Goal: Information Seeking & Learning: Learn about a topic

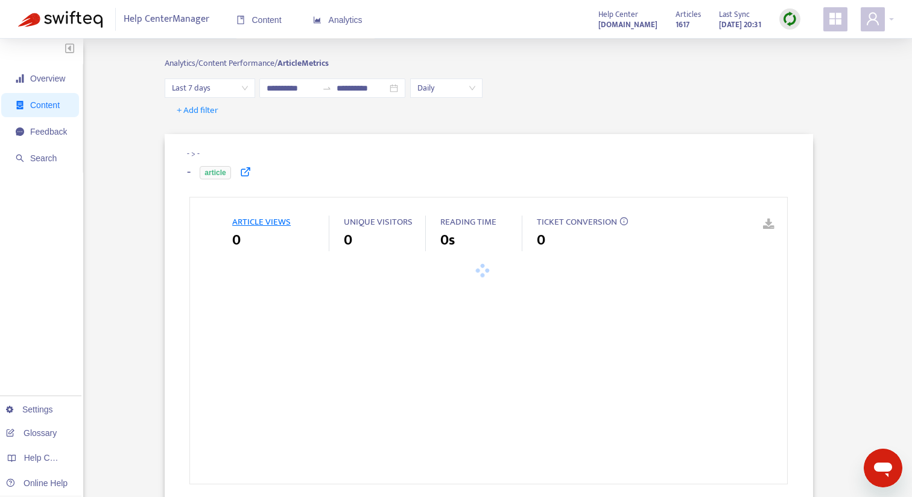
type input "**********"
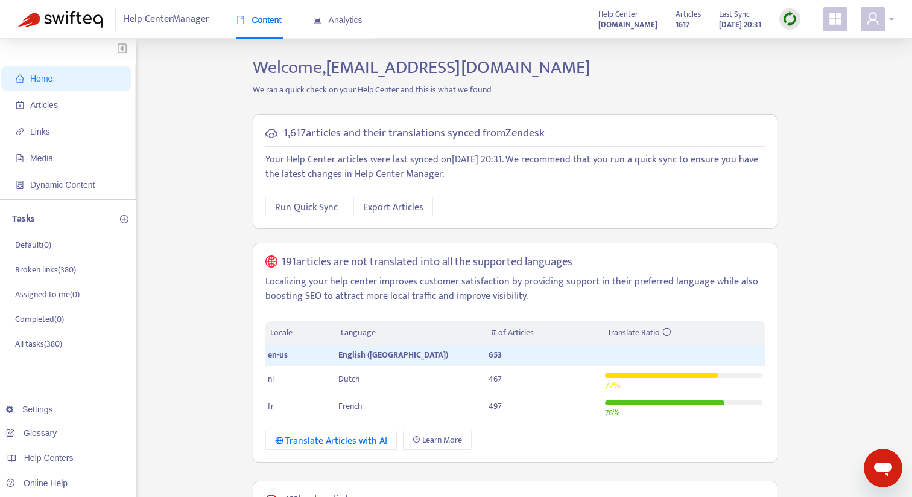
click at [879, 21] on icon "user" at bounding box center [873, 18] width 14 height 14
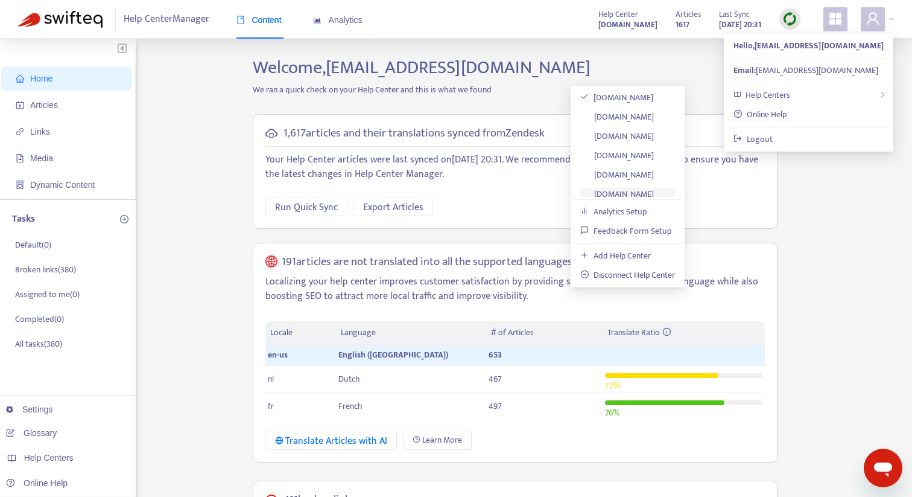
click at [652, 194] on link "[DOMAIN_NAME]" at bounding box center [617, 194] width 74 height 14
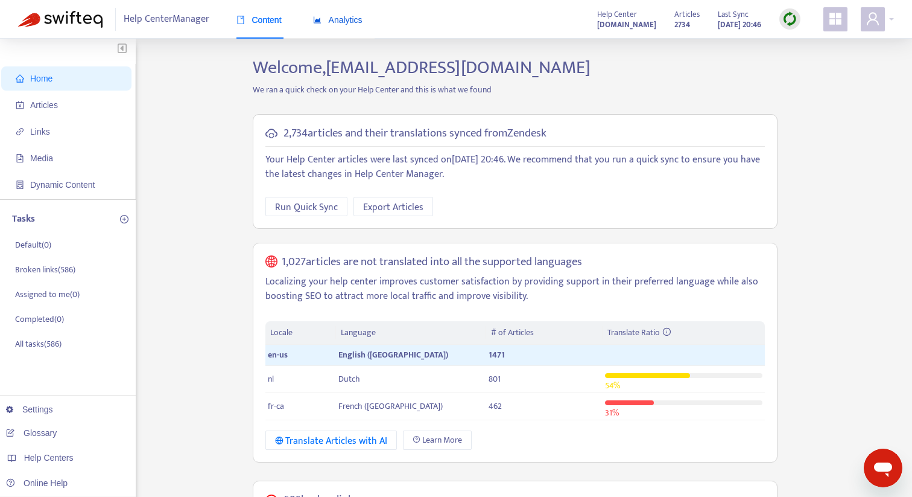
click at [346, 25] on div "Analytics" at bounding box center [337, 19] width 49 height 13
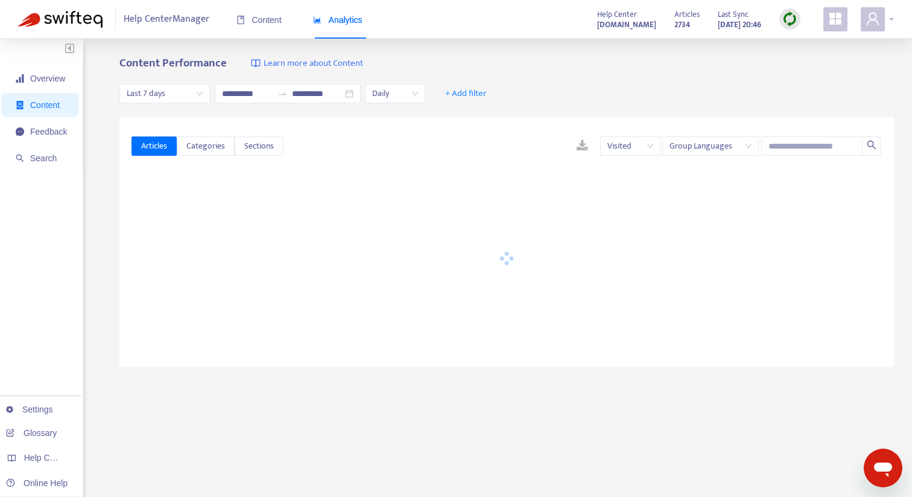
click at [869, 24] on icon "user" at bounding box center [873, 18] width 14 height 14
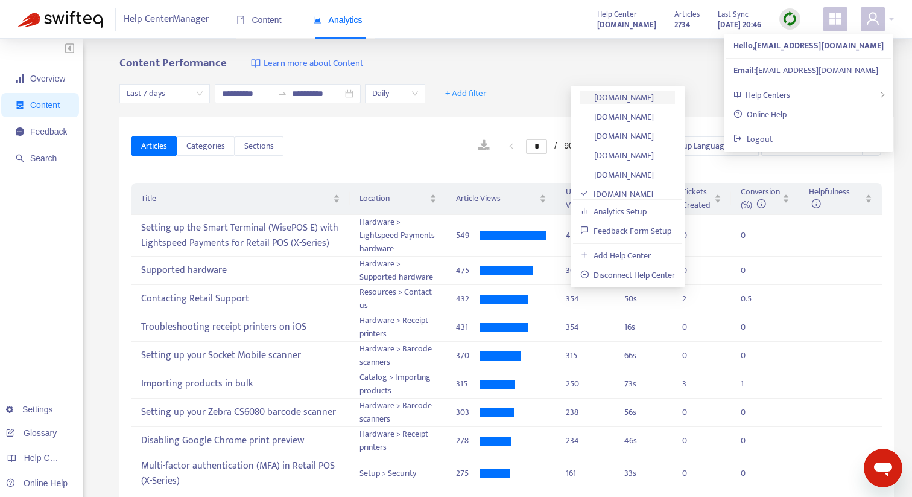
click at [649, 103] on link "[DOMAIN_NAME]" at bounding box center [617, 97] width 74 height 14
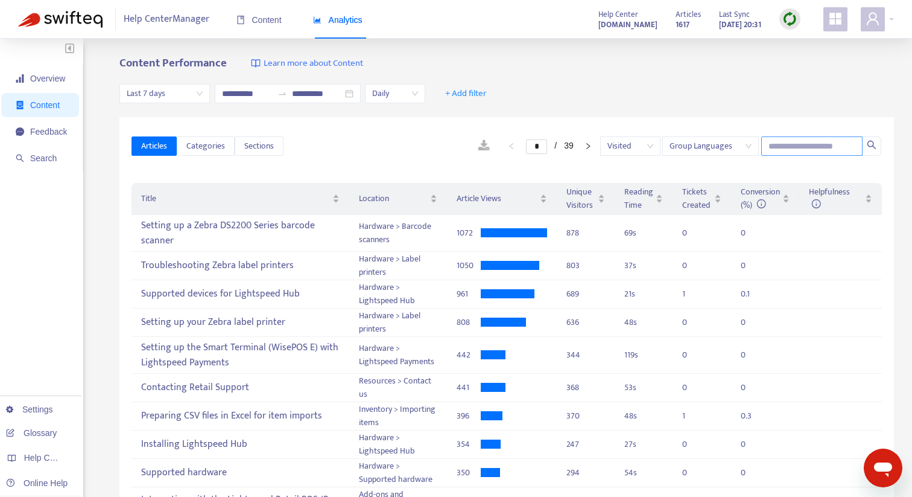
click at [824, 148] on input "text" at bounding box center [811, 145] width 101 height 19
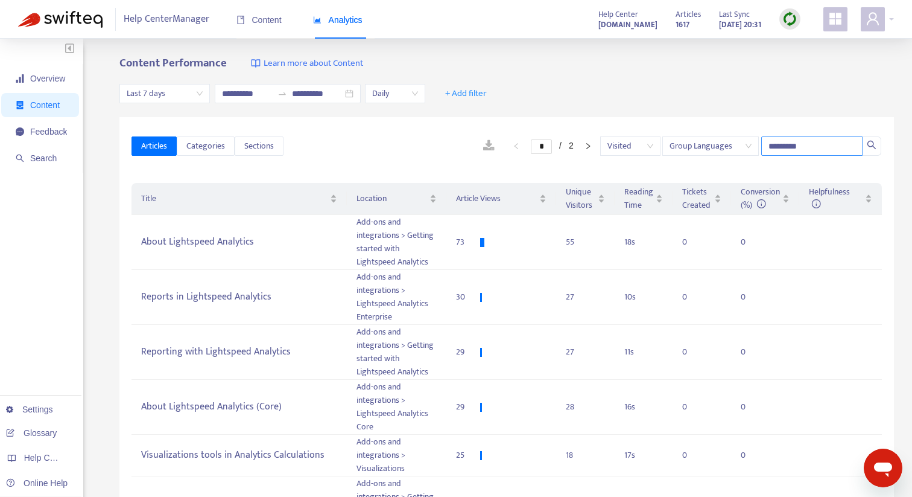
type input "*********"
click at [433, 196] on div "Location" at bounding box center [397, 198] width 80 height 13
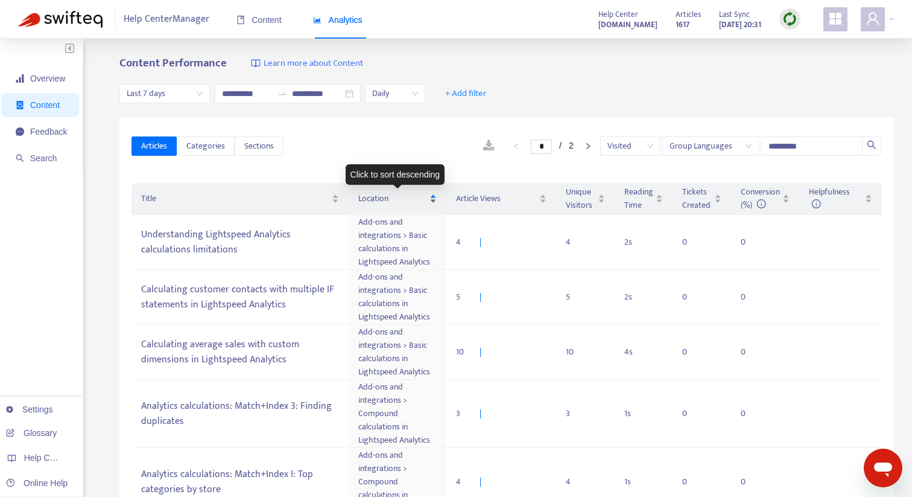
click at [433, 196] on div "Location" at bounding box center [397, 198] width 79 height 13
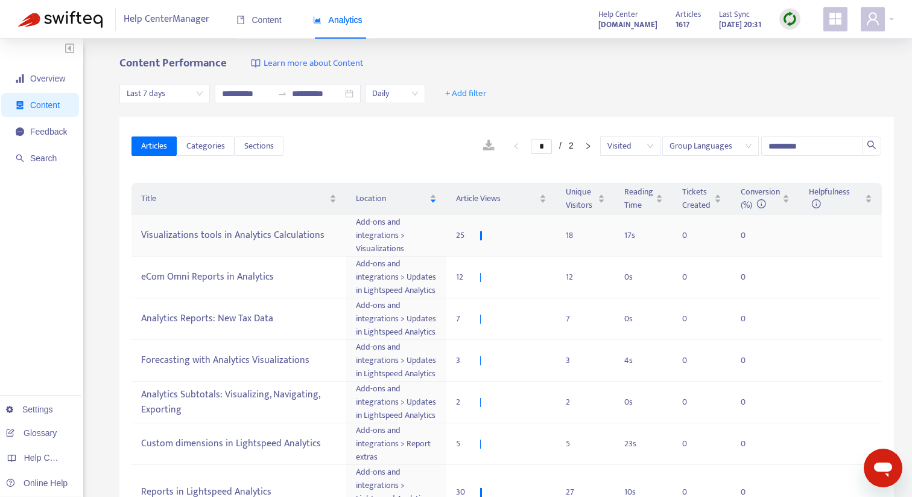
click at [410, 229] on td "Add-ons and integrations > Visualizations" at bounding box center [396, 236] width 100 height 42
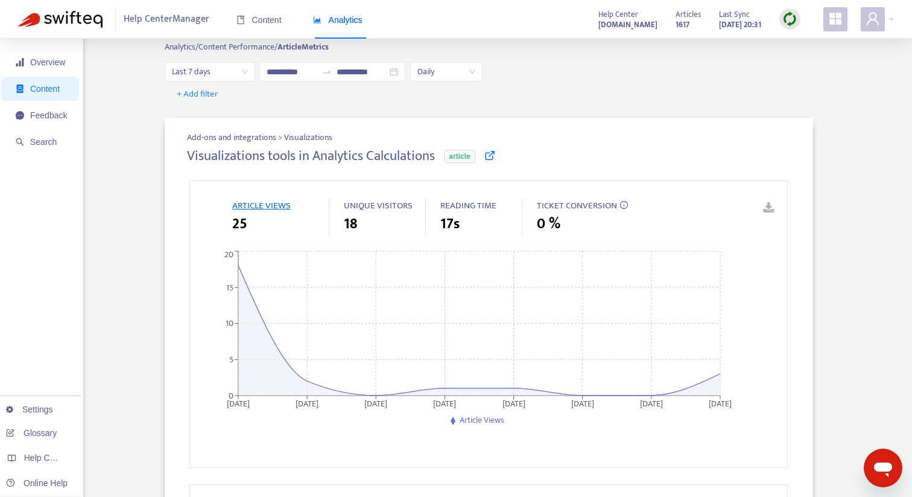
scroll to position [19, 0]
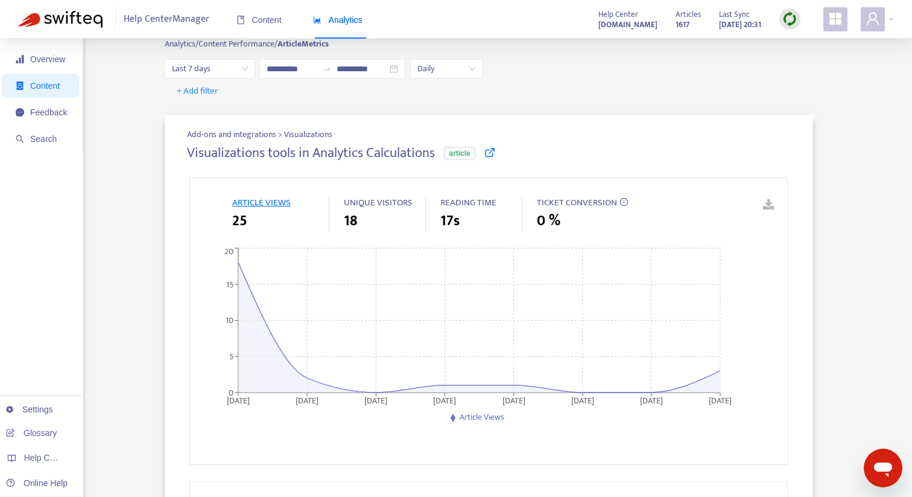
click at [220, 73] on span "Last 7 days" at bounding box center [210, 69] width 76 height 18
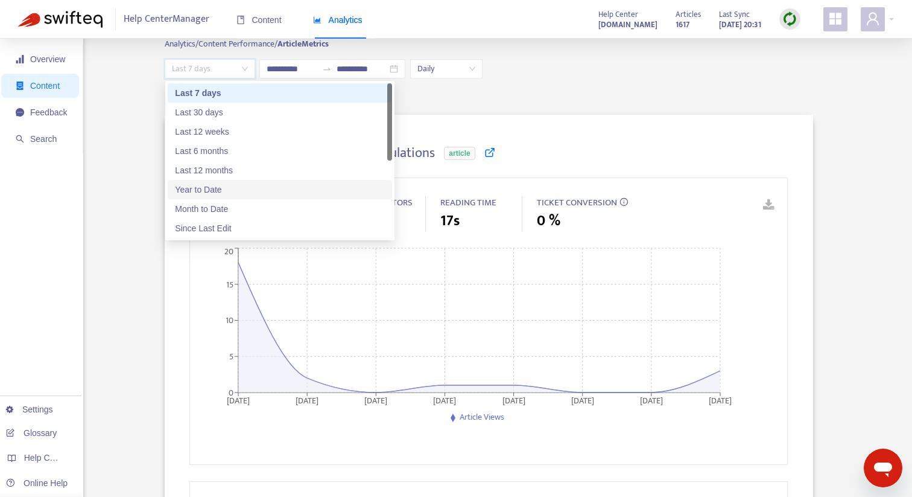
click at [220, 194] on div "Year to Date" at bounding box center [280, 189] width 210 height 13
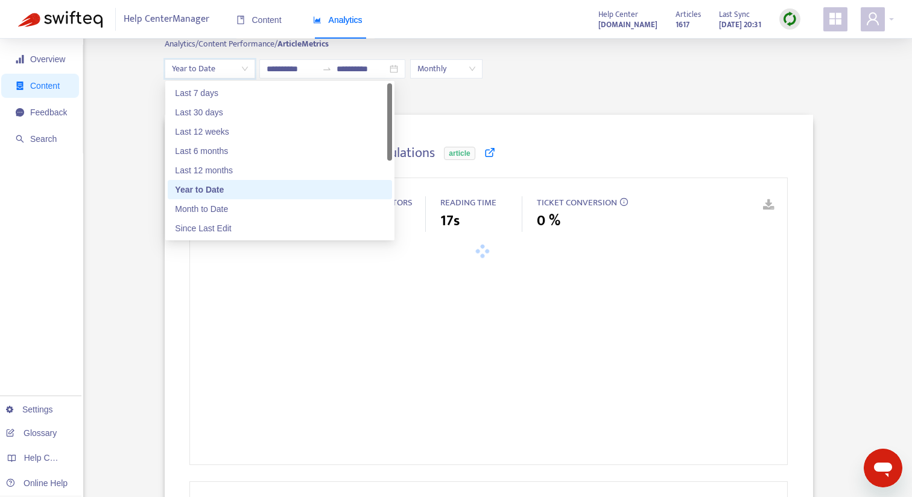
type input "**********"
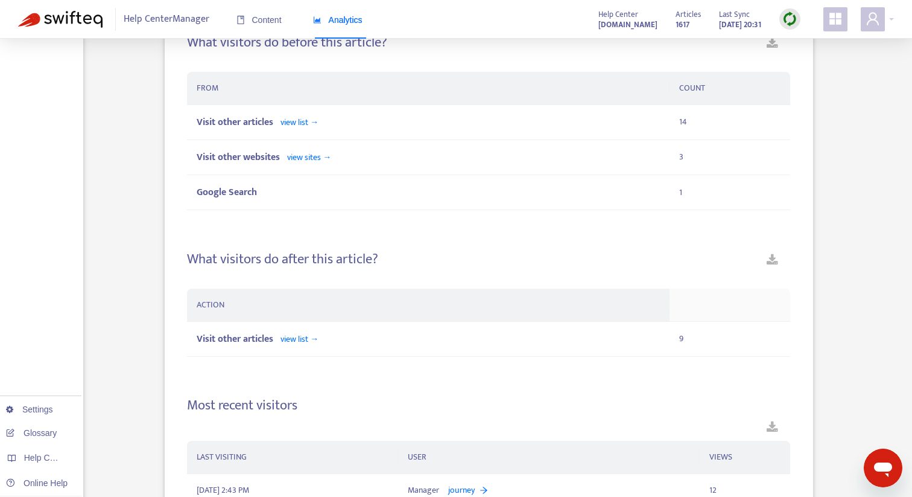
scroll to position [799, 0]
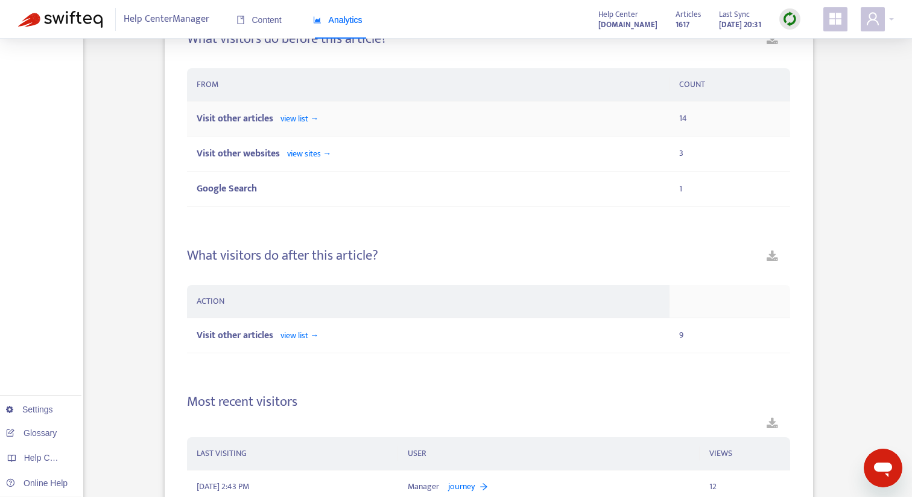
click at [309, 119] on span "view list →" at bounding box center [300, 119] width 38 height 14
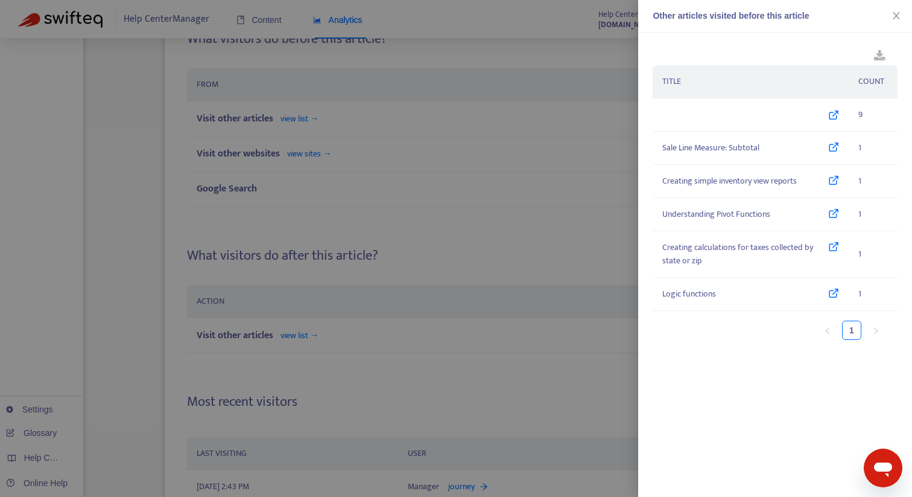
click at [319, 153] on div at bounding box center [456, 248] width 912 height 497
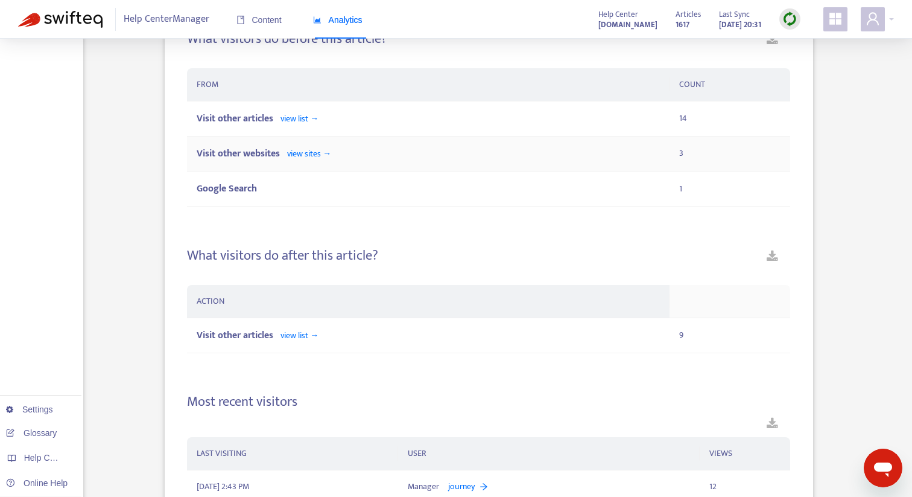
click at [313, 154] on span "view sites →" at bounding box center [309, 154] width 44 height 14
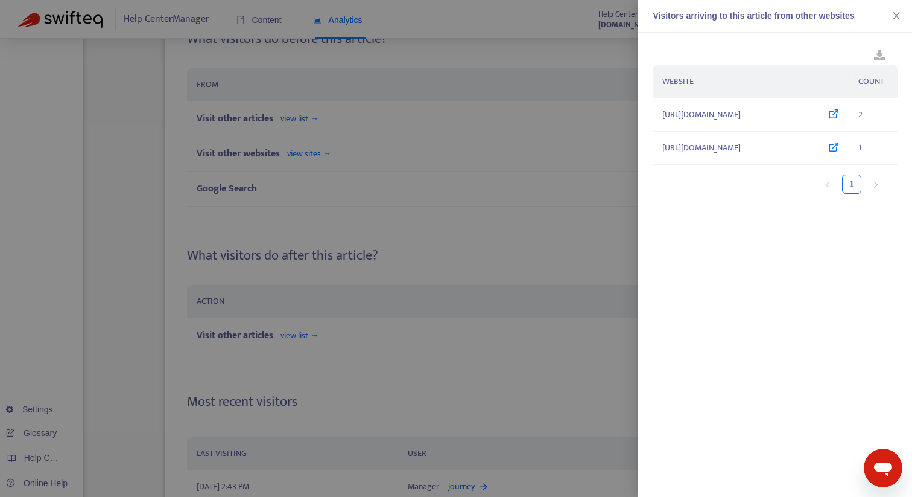
click at [313, 122] on div at bounding box center [456, 248] width 912 height 497
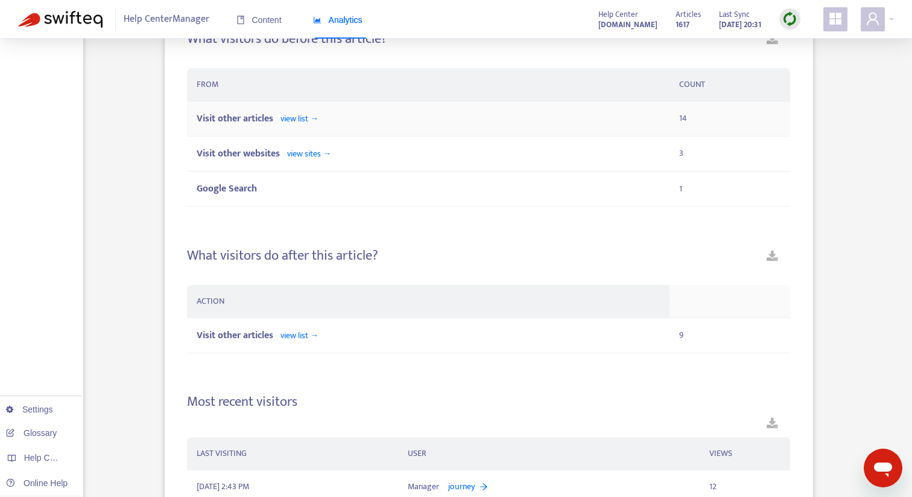
click at [311, 121] on span "view list →" at bounding box center [300, 119] width 38 height 14
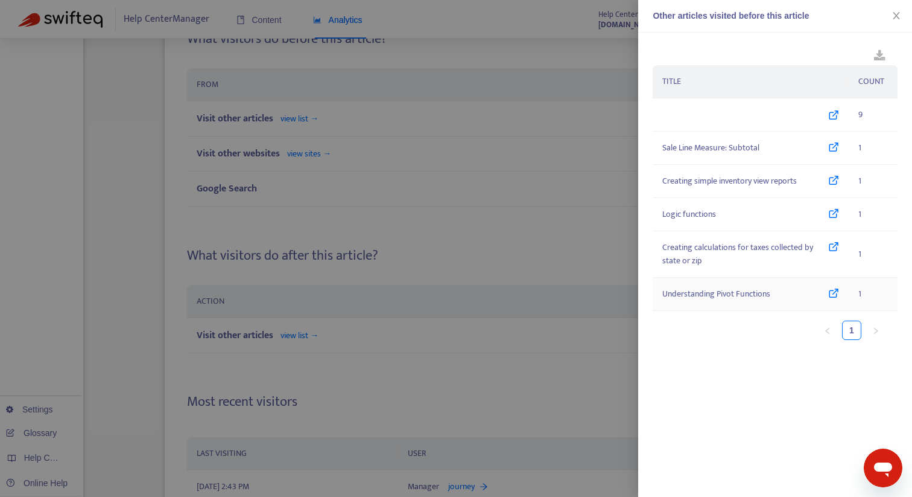
click at [726, 299] on span "Understanding Pivot Functions" at bounding box center [716, 293] width 108 height 13
click at [832, 291] on icon at bounding box center [833, 293] width 11 height 13
click at [392, 247] on div at bounding box center [456, 248] width 912 height 497
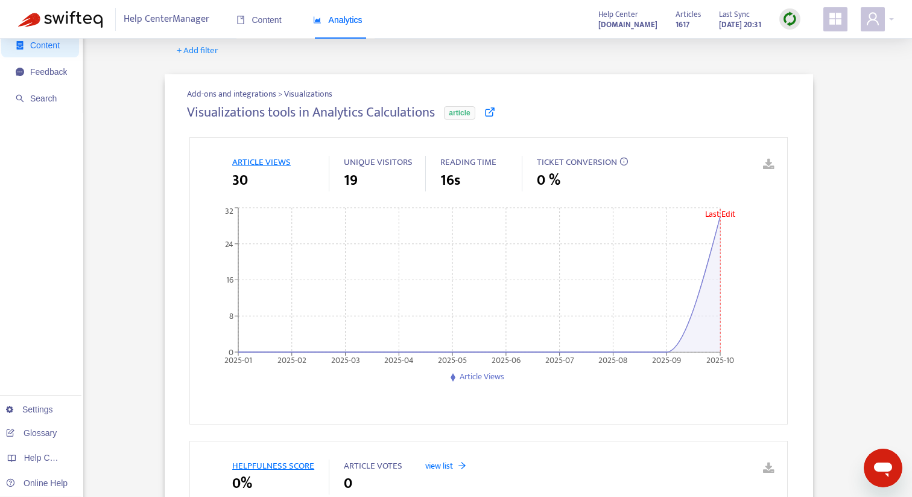
scroll to position [0, 0]
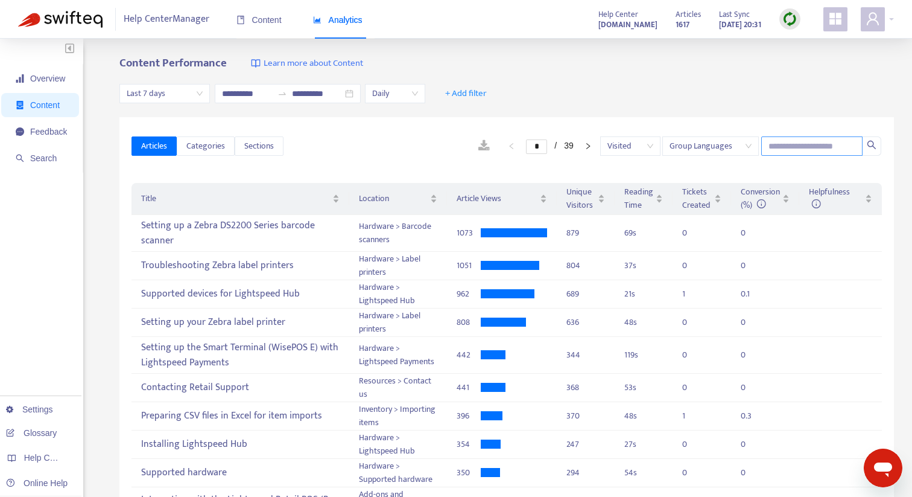
click at [819, 151] on input "text" at bounding box center [811, 145] width 101 height 19
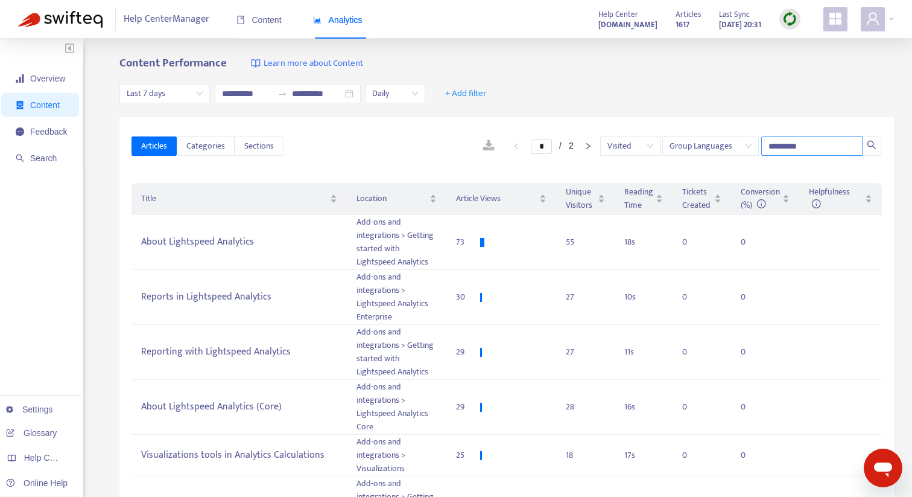
click at [783, 151] on input "*********" at bounding box center [811, 145] width 101 height 19
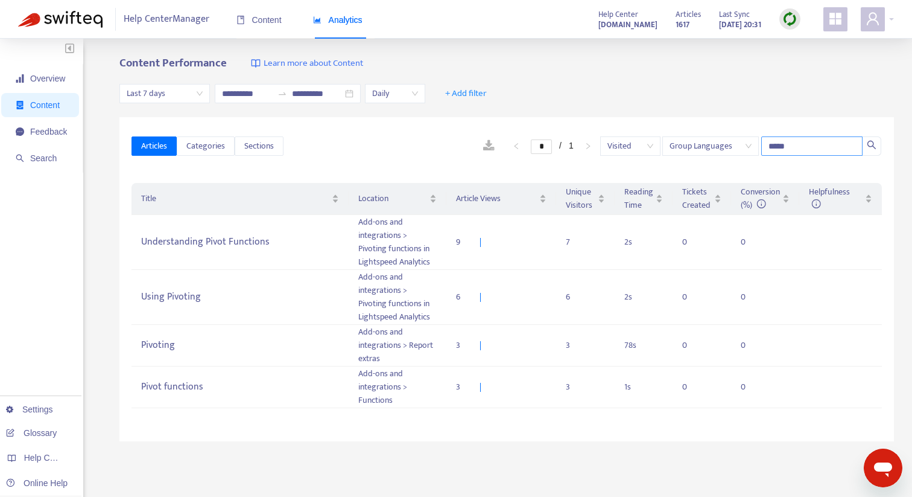
type input "*****"
click at [275, 240] on div "Understanding Pivot Functions" at bounding box center [239, 242] width 197 height 20
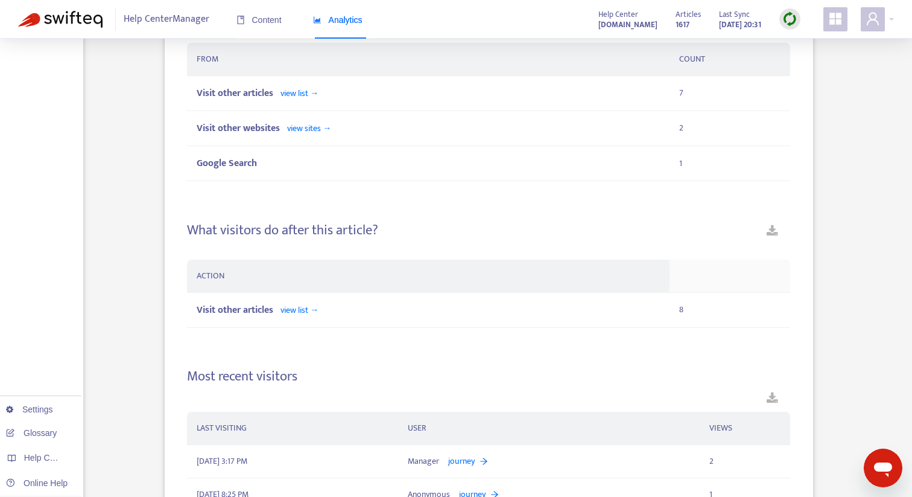
scroll to position [764, 0]
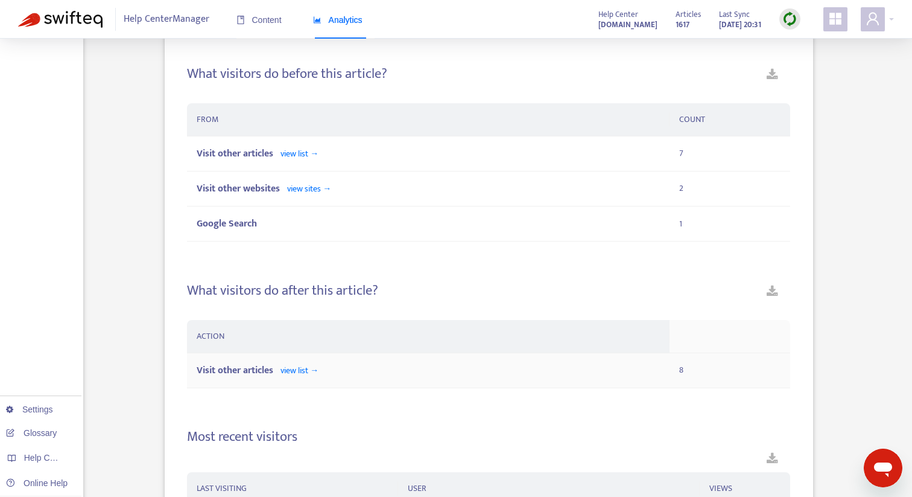
click at [306, 370] on span "view list →" at bounding box center [300, 370] width 38 height 14
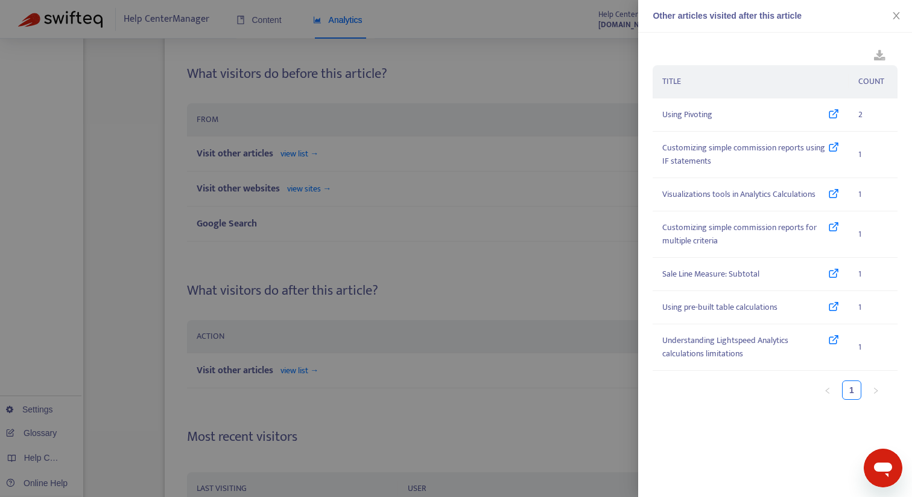
click at [483, 198] on div at bounding box center [456, 248] width 912 height 497
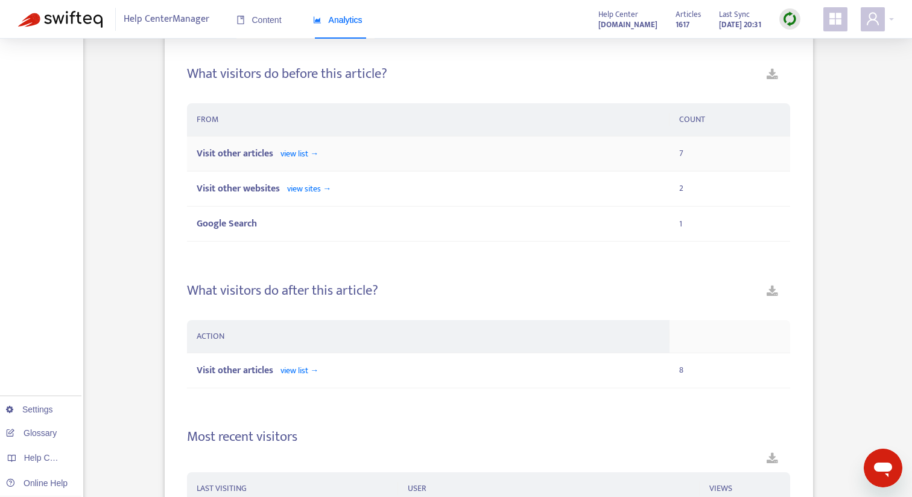
click at [299, 159] on span "view list →" at bounding box center [300, 154] width 38 height 14
